Goal: Task Accomplishment & Management: Manage account settings

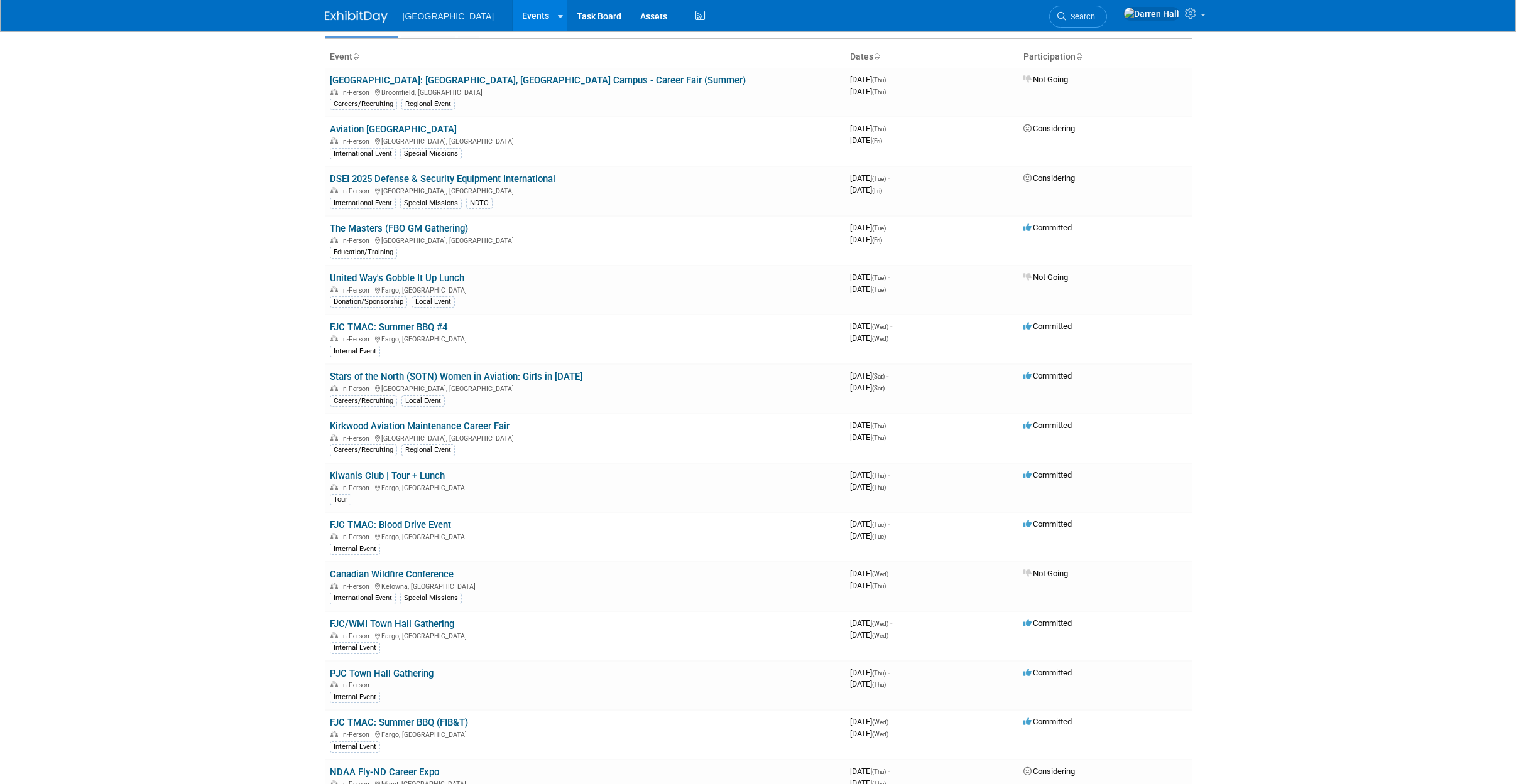
scroll to position [65, 0]
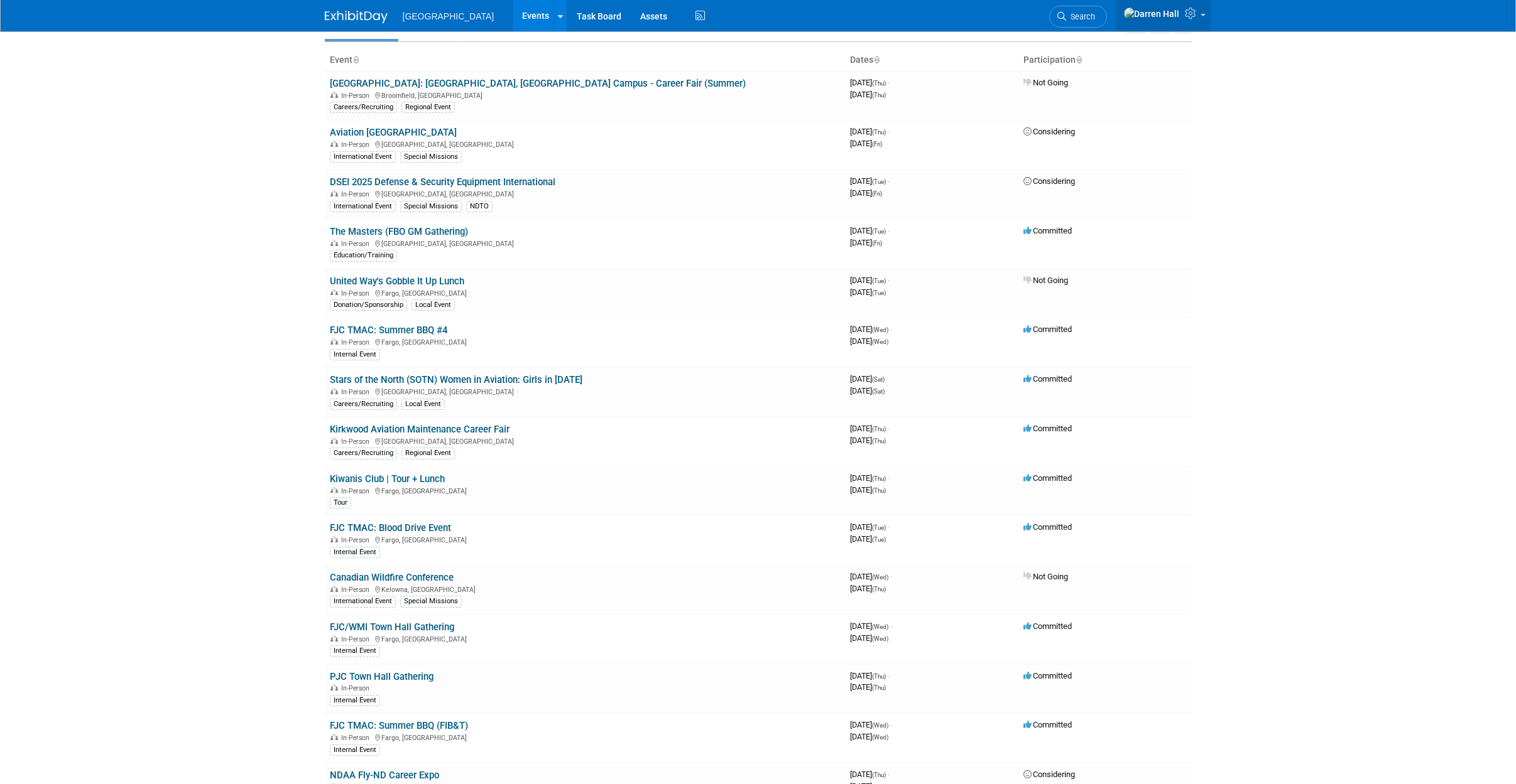
click at [1192, 17] on icon at bounding box center [1192, 13] width 15 height 11
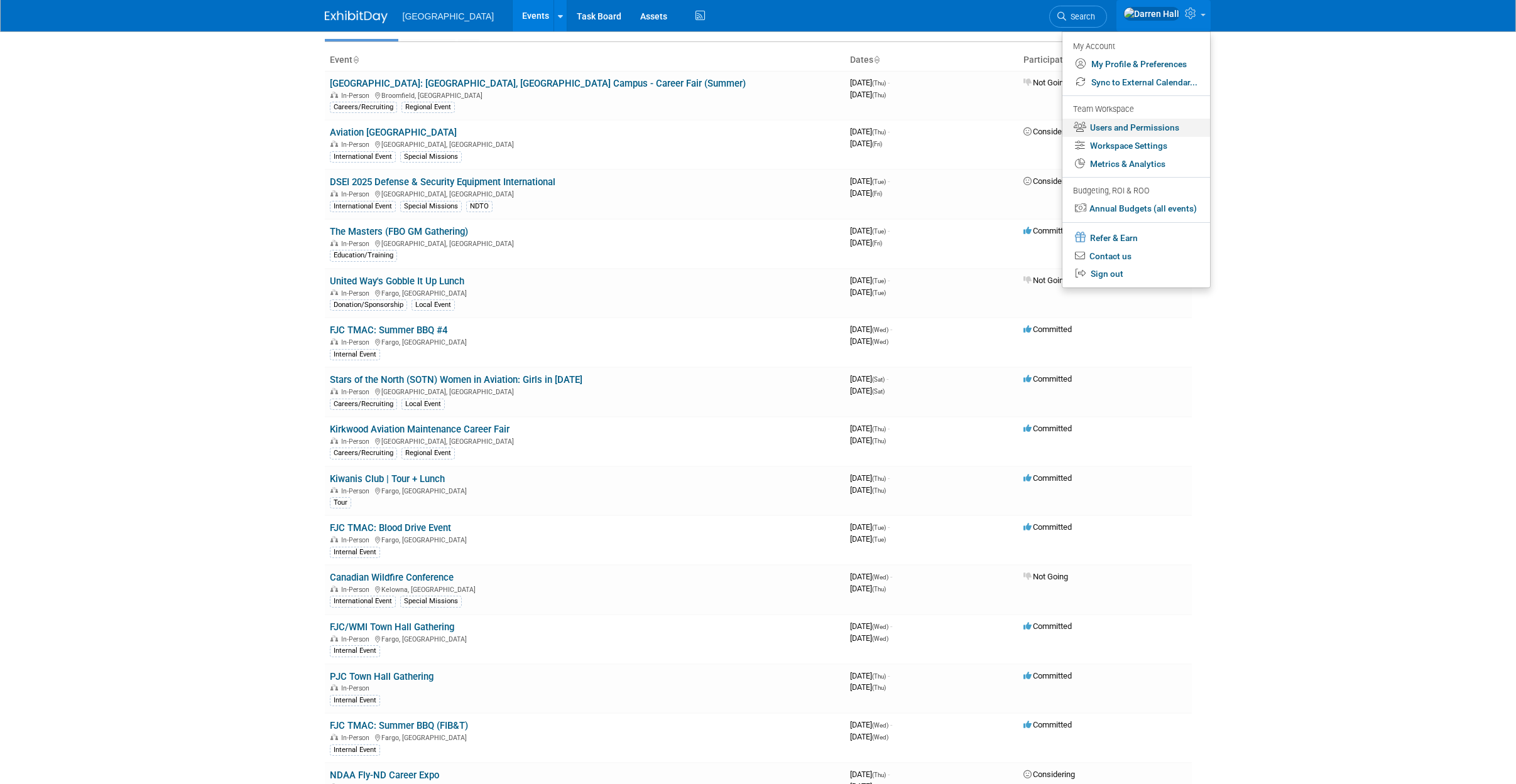
click at [1139, 129] on link "Users and Permissions" at bounding box center [1136, 127] width 147 height 18
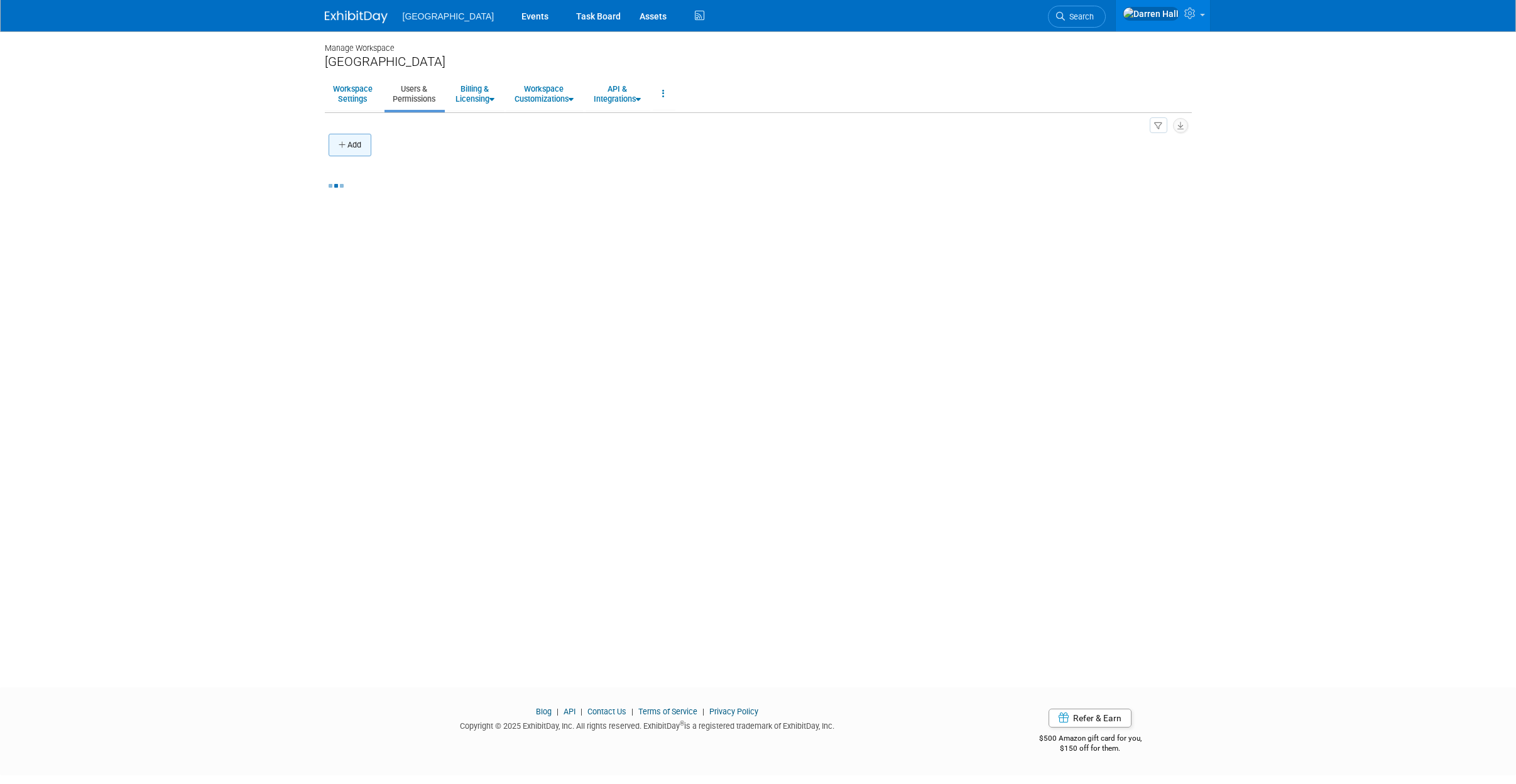
click at [364, 141] on button "Add" at bounding box center [349, 145] width 43 height 23
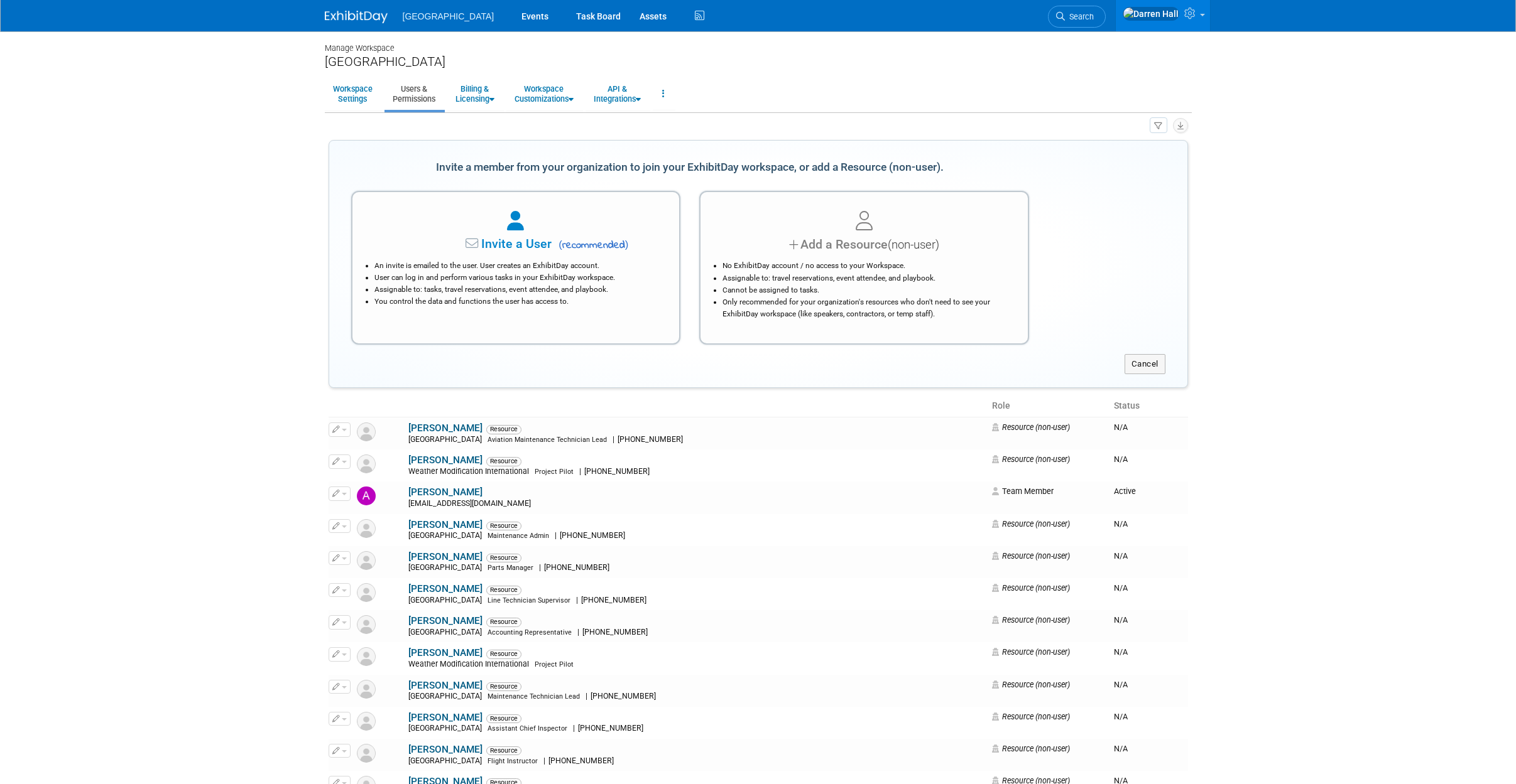
click at [519, 241] on span "Invite a User" at bounding box center [478, 244] width 149 height 15
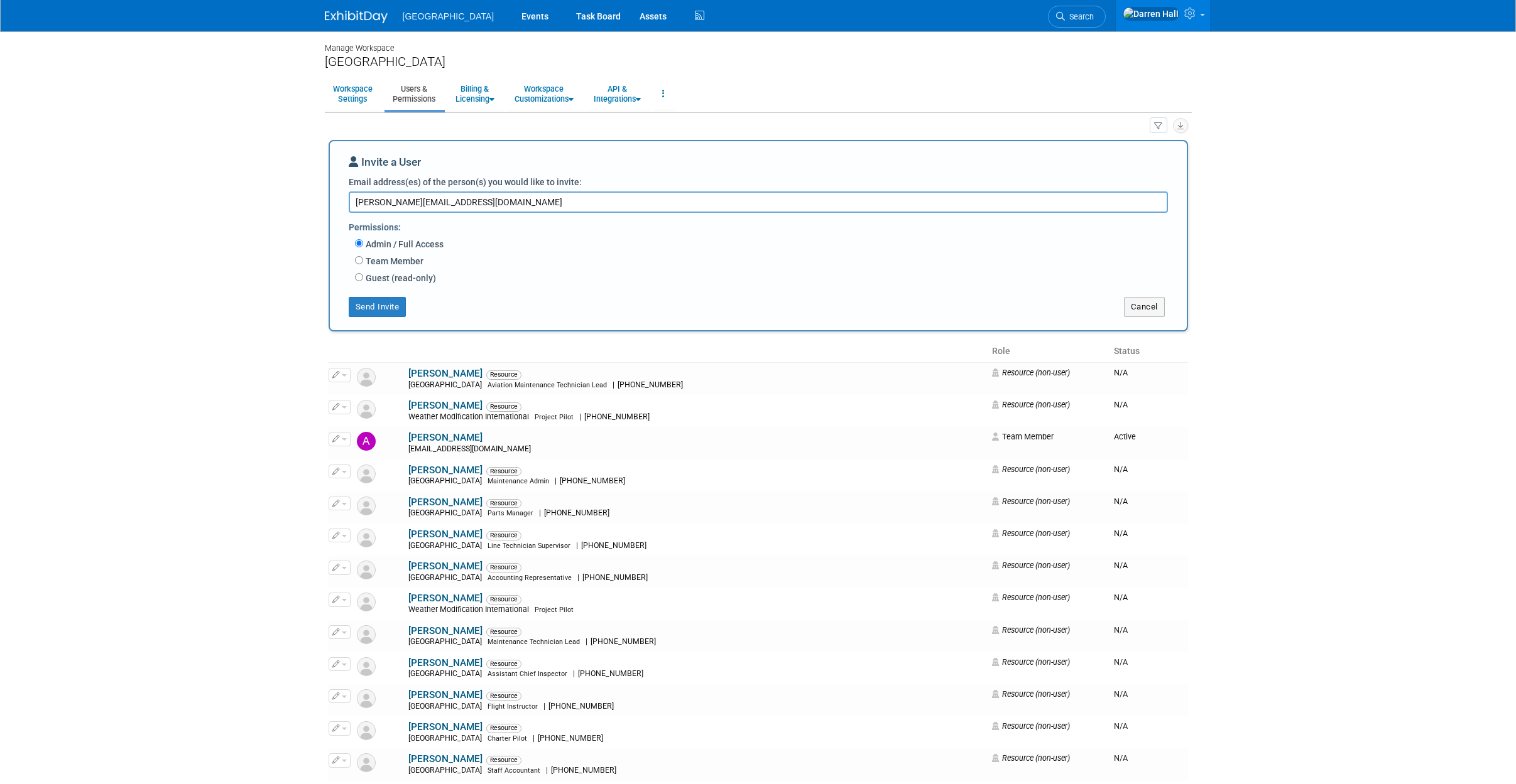
type textarea "[PERSON_NAME][EMAIL_ADDRESS][DOMAIN_NAME]"
click at [358, 258] on input "Team Member" at bounding box center [359, 260] width 8 height 8
radio input "true"
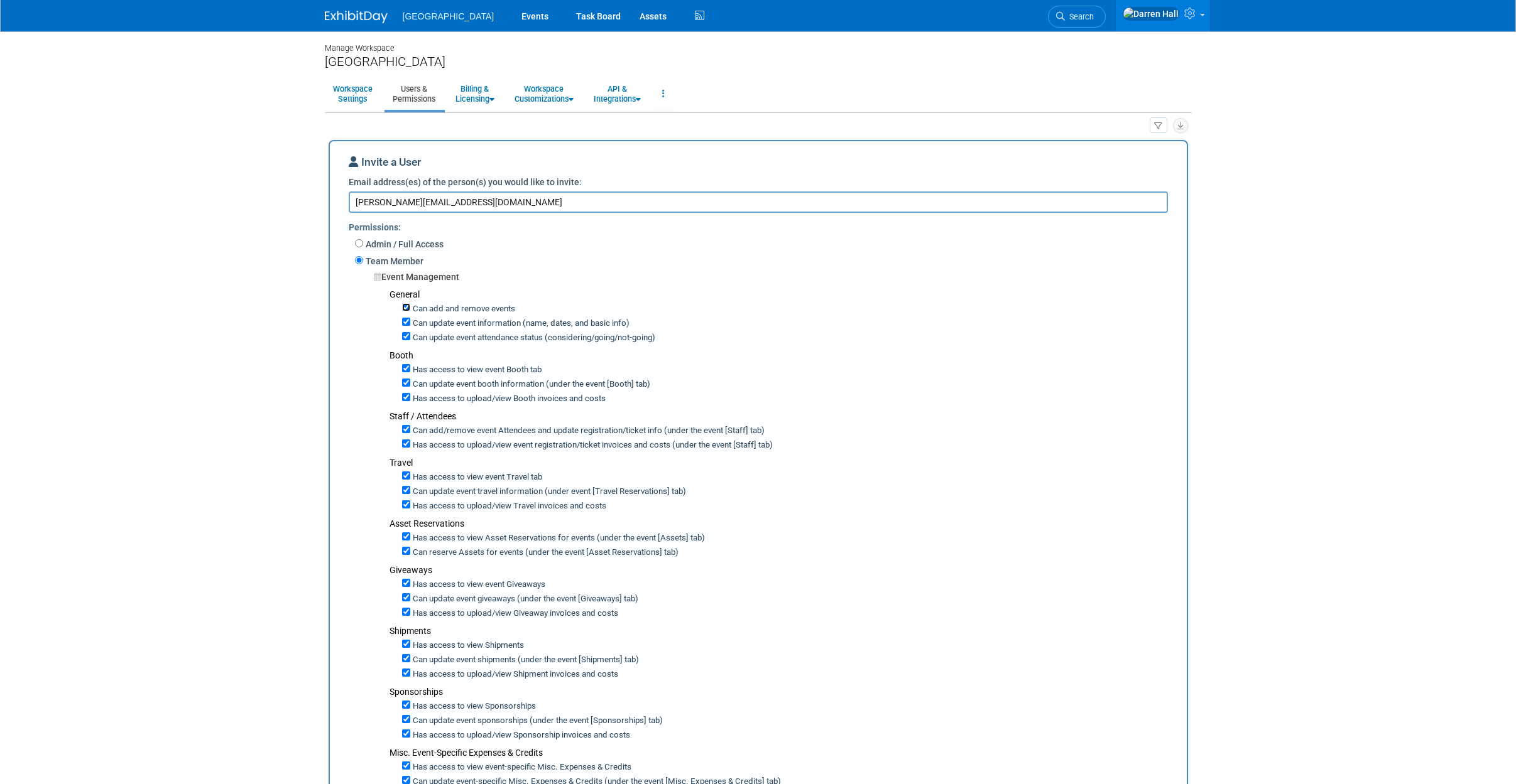
click at [405, 307] on input "Can add and remove events" at bounding box center [406, 307] width 8 height 8
checkbox input "false"
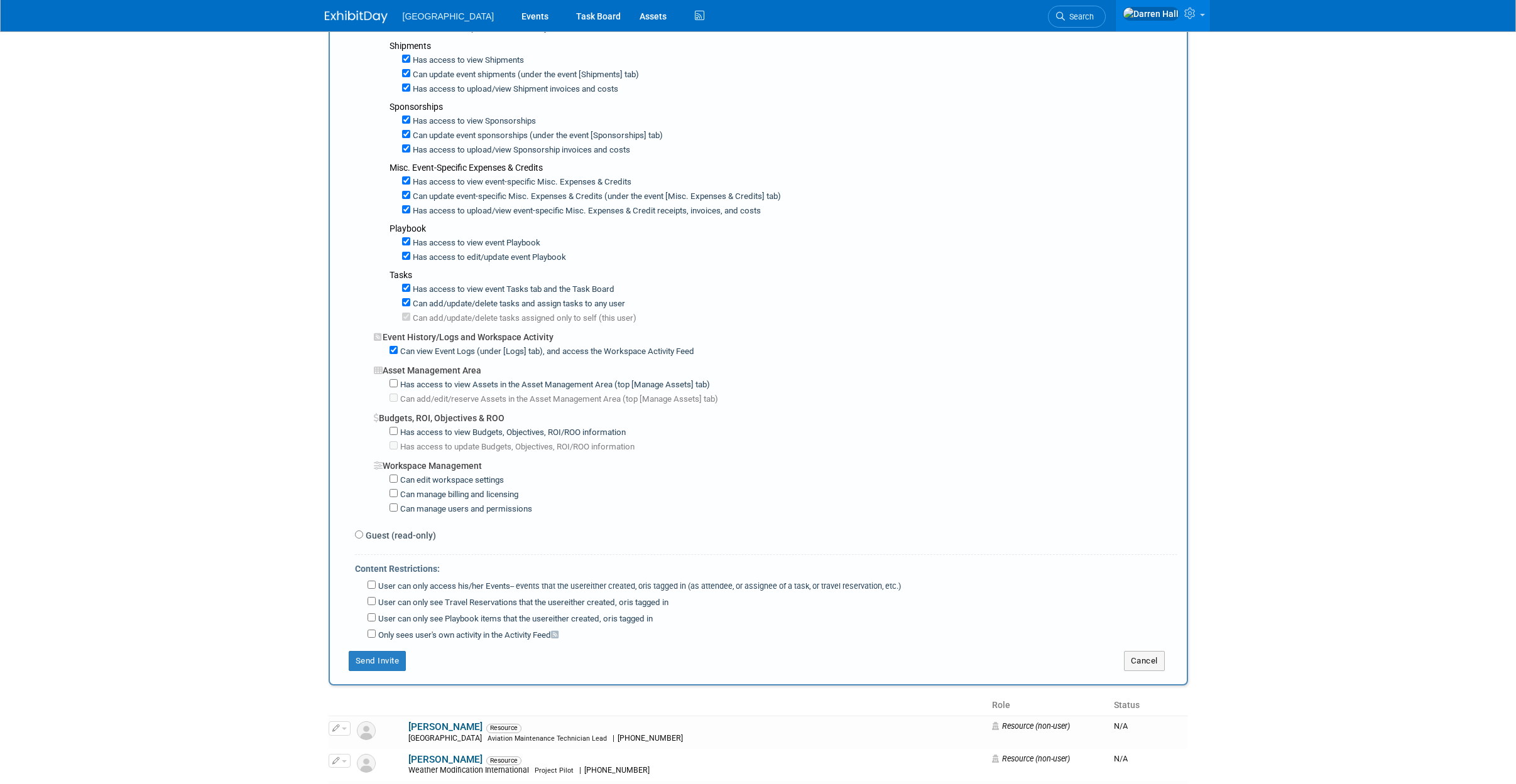
scroll to position [586, 0]
click at [393, 430] on input "Has access to view Budgets, Objectives, ROI/ROO information" at bounding box center [393, 430] width 8 height 8
checkbox input "true"
click at [387, 383] on div "Has access to view Assets in the Asset Management Area (top [Manage Assets] tab…" at bounding box center [775, 391] width 803 height 29
click at [389, 658] on button "Send Invite" at bounding box center [378, 660] width 58 height 20
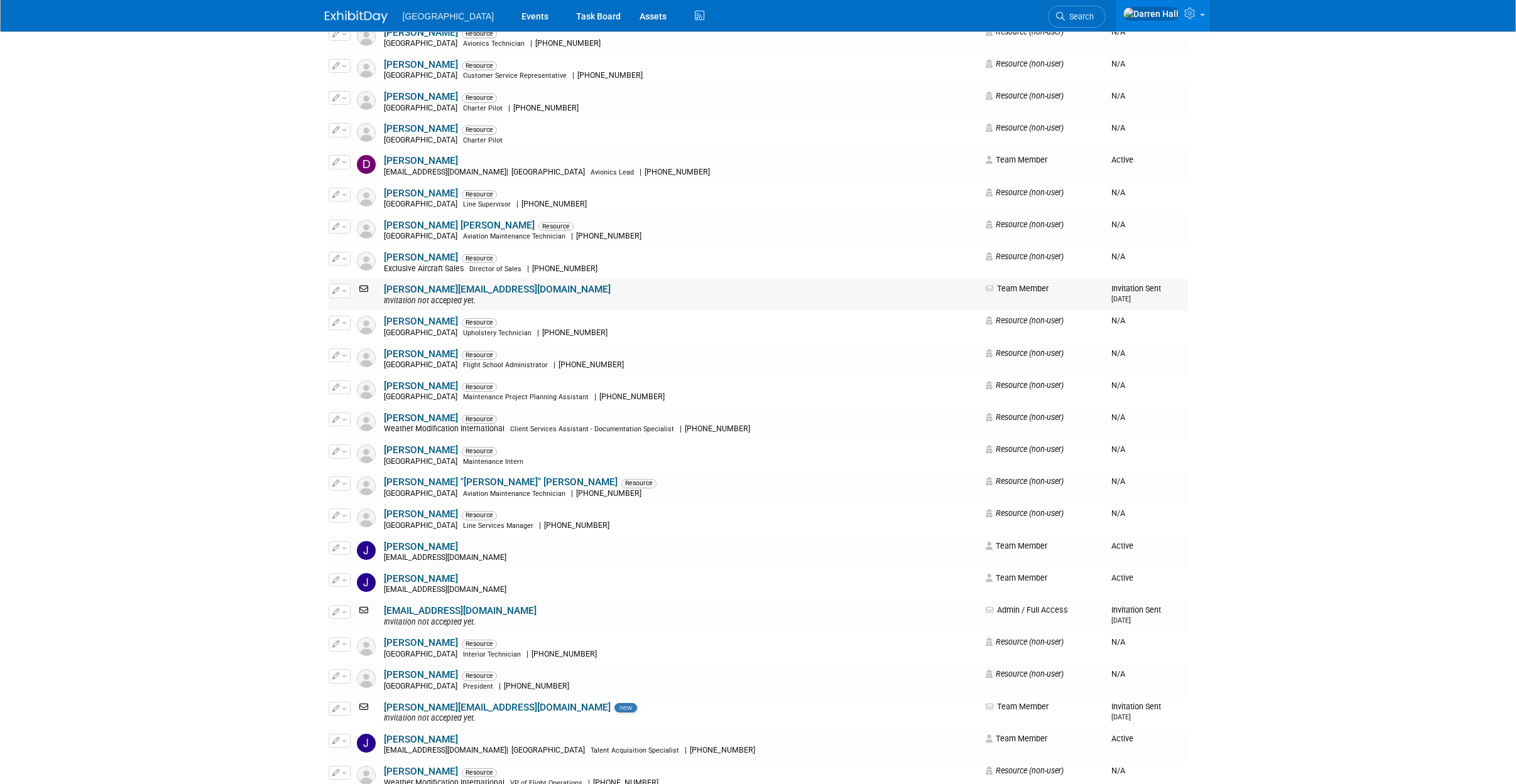
scroll to position [934, 0]
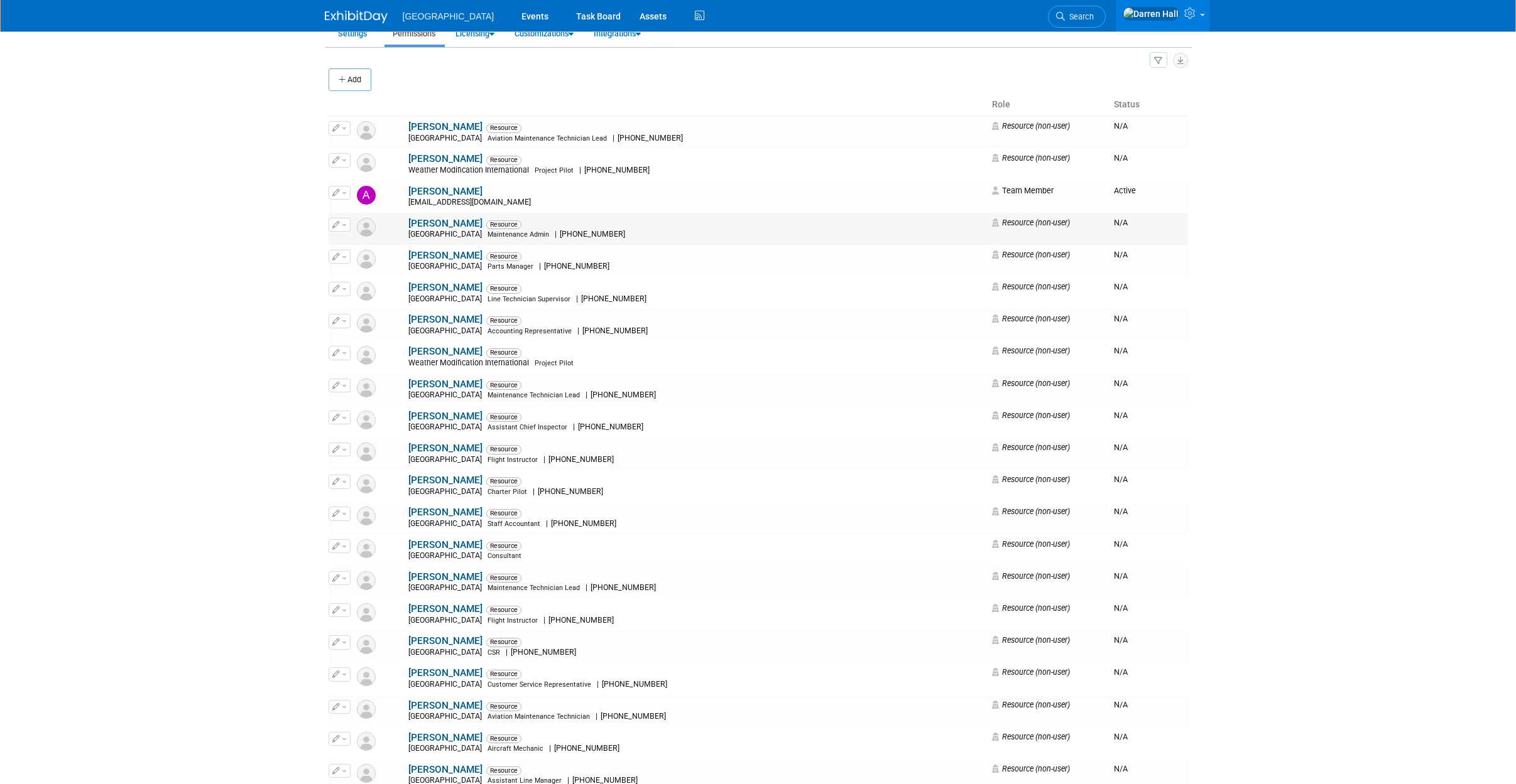
scroll to position [0, 0]
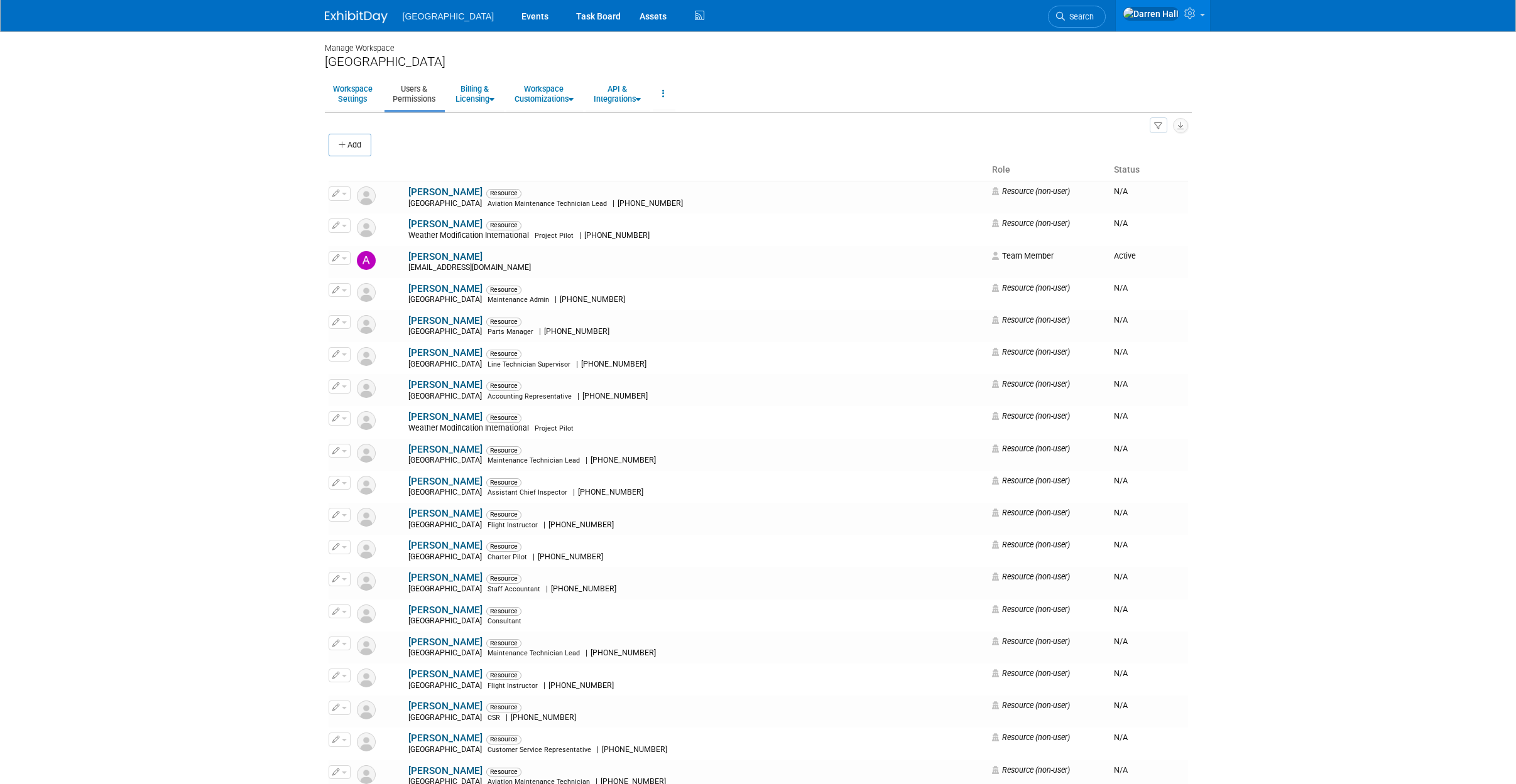
click at [360, 15] on img at bounding box center [356, 17] width 63 height 13
